Goal: Information Seeking & Learning: Find contact information

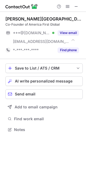
scroll to position [125, 86]
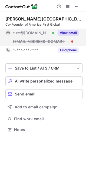
click at [71, 33] on button "View email" at bounding box center [67, 32] width 21 height 5
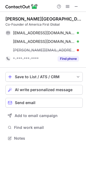
scroll to position [134, 86]
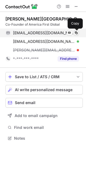
click at [77, 33] on span at bounding box center [76, 33] width 4 height 4
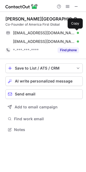
scroll to position [125, 86]
